Goal: Information Seeking & Learning: Learn about a topic

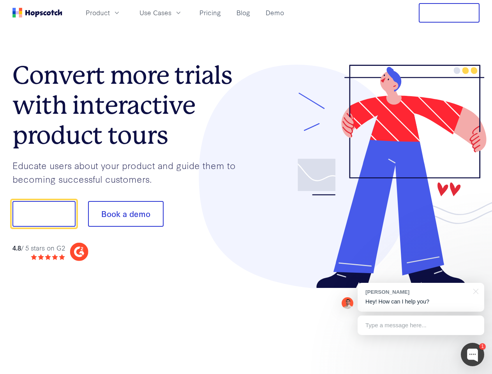
click at [246, 187] on div at bounding box center [363, 177] width 234 height 224
click at [110, 12] on span "Product" at bounding box center [98, 13] width 24 height 10
click at [172, 12] on span "Use Cases" at bounding box center [156, 13] width 32 height 10
click at [450, 13] on button "Free Trial" at bounding box center [449, 12] width 61 height 19
click at [44, 214] on button "Show me!" at bounding box center [43, 214] width 63 height 26
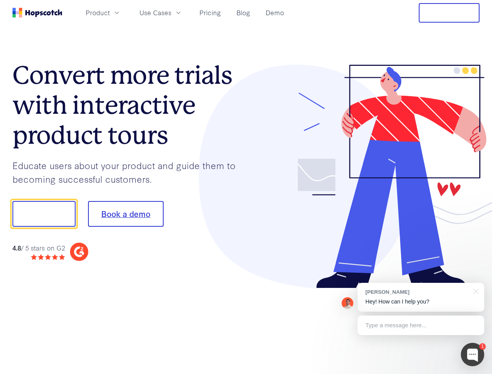
click at [126, 214] on button "Book a demo" at bounding box center [126, 214] width 76 height 26
click at [473, 355] on div at bounding box center [472, 354] width 23 height 23
click at [421, 297] on div "[PERSON_NAME] Hey! How can I help you?" at bounding box center [421, 297] width 127 height 29
click at [475, 291] on div at bounding box center [411, 213] width 146 height 260
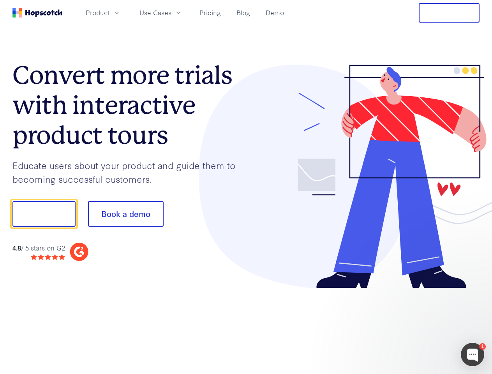
click at [421, 326] on div at bounding box center [411, 266] width 146 height 156
